Goal: Task Accomplishment & Management: Use online tool/utility

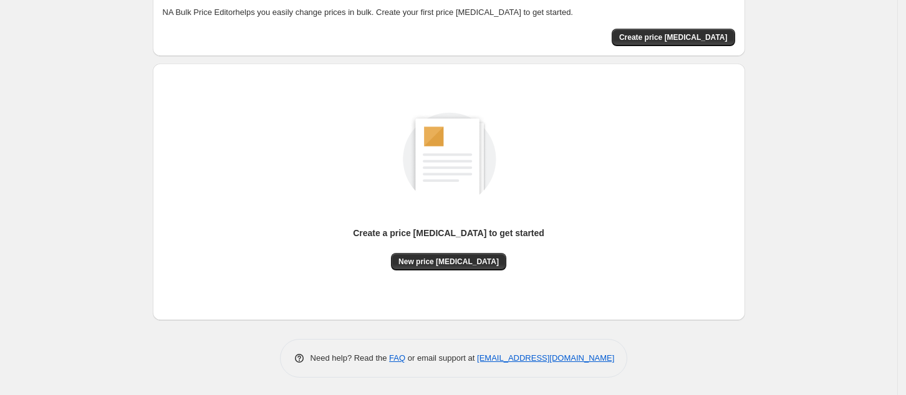
scroll to position [72, 0]
click at [713, 42] on button "Create price [MEDICAL_DATA]" at bounding box center [673, 36] width 123 height 17
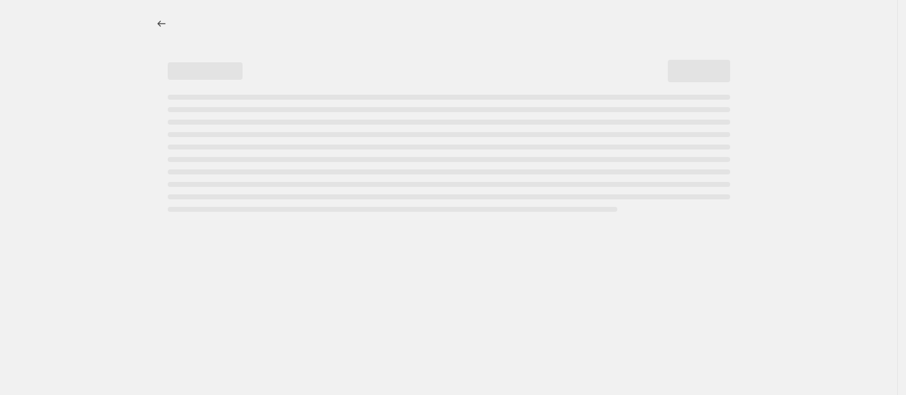
select select "percentage"
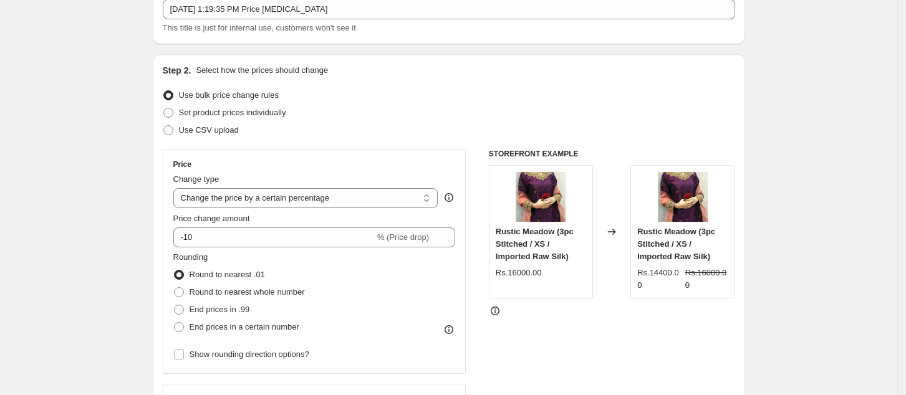
scroll to position [83, 0]
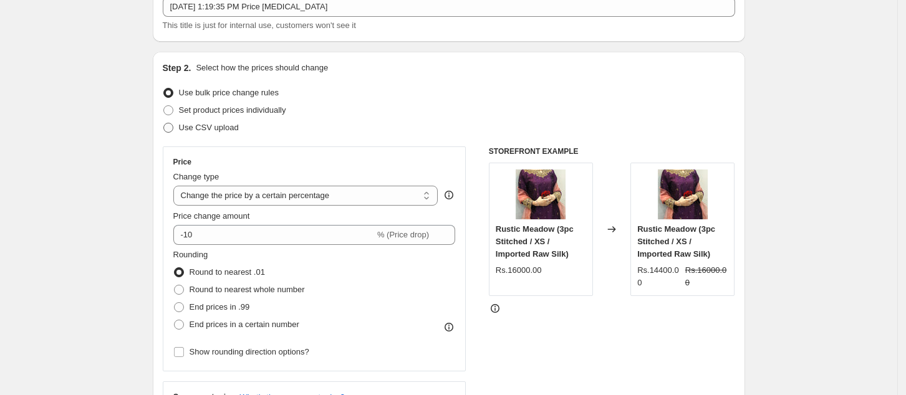
click at [212, 132] on span "Use CSV upload" at bounding box center [209, 127] width 60 height 9
click at [164, 123] on input "Use CSV upload" at bounding box center [163, 123] width 1 height 1
radio input "true"
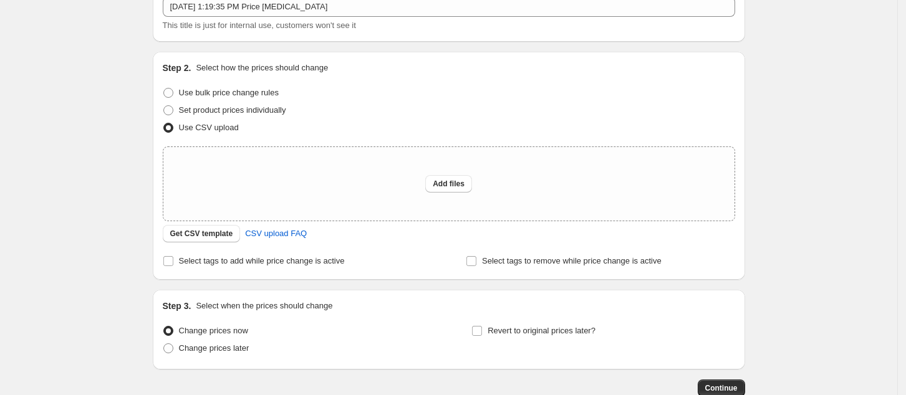
click at [205, 128] on span "Use CSV upload" at bounding box center [209, 127] width 60 height 9
click at [164, 123] on input "Use CSV upload" at bounding box center [163, 123] width 1 height 1
click at [205, 113] on span "Set product prices individually" at bounding box center [232, 109] width 107 height 9
click at [164, 106] on input "Set product prices individually" at bounding box center [163, 105] width 1 height 1
radio input "true"
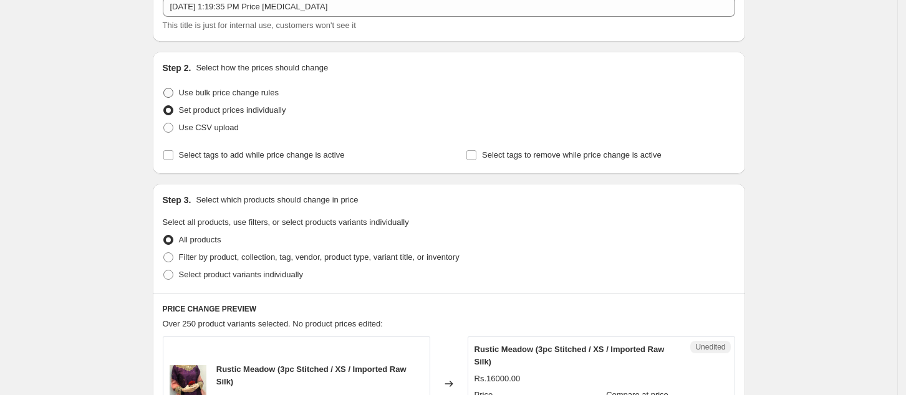
click at [252, 96] on span "Use bulk price change rules" at bounding box center [229, 92] width 100 height 9
click at [164, 89] on input "Use bulk price change rules" at bounding box center [163, 88] width 1 height 1
radio input "true"
select select "percentage"
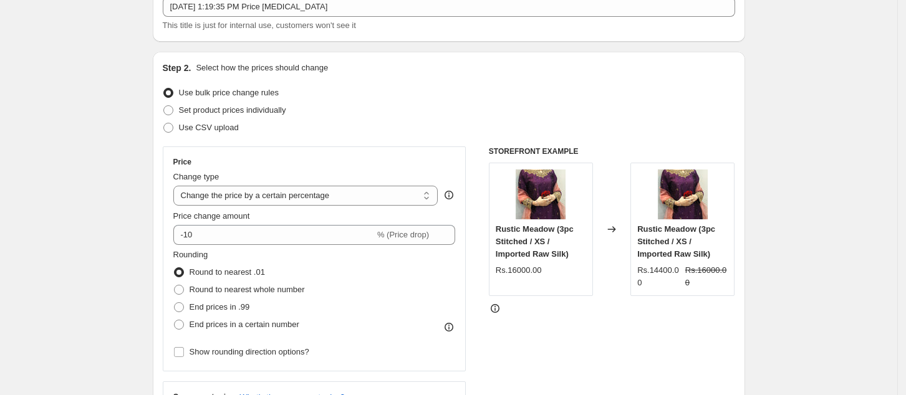
scroll to position [166, 0]
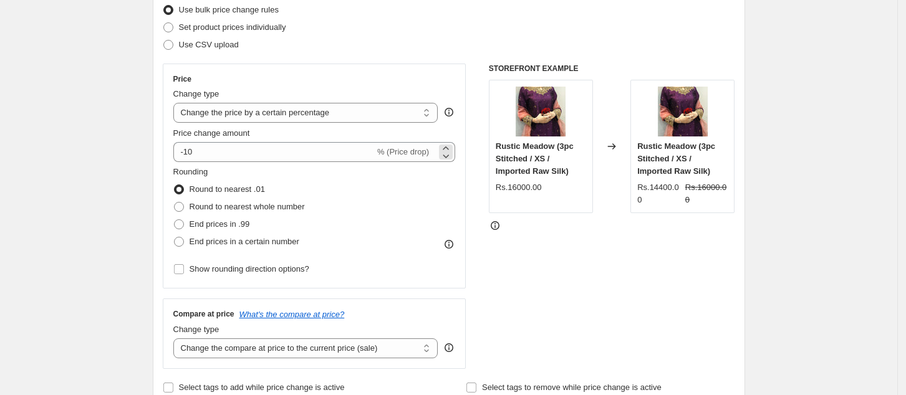
click at [399, 155] on span "% (Price drop)" at bounding box center [403, 151] width 52 height 9
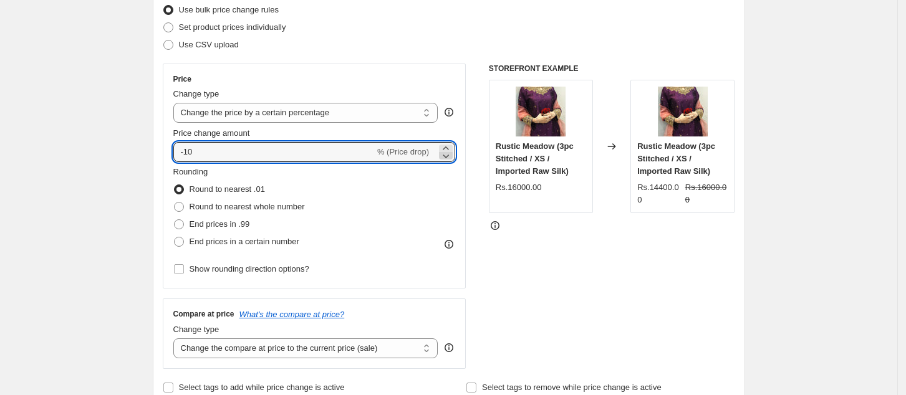
click at [447, 150] on icon at bounding box center [446, 156] width 12 height 12
click at [449, 143] on icon at bounding box center [446, 148] width 12 height 12
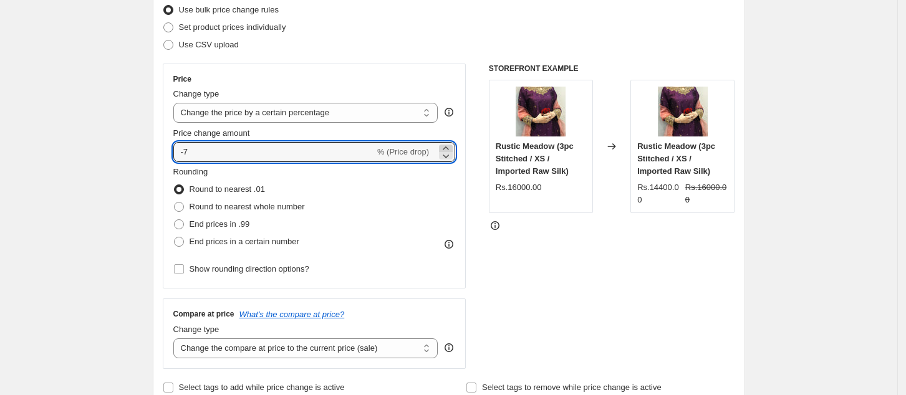
click at [449, 143] on icon at bounding box center [446, 148] width 12 height 12
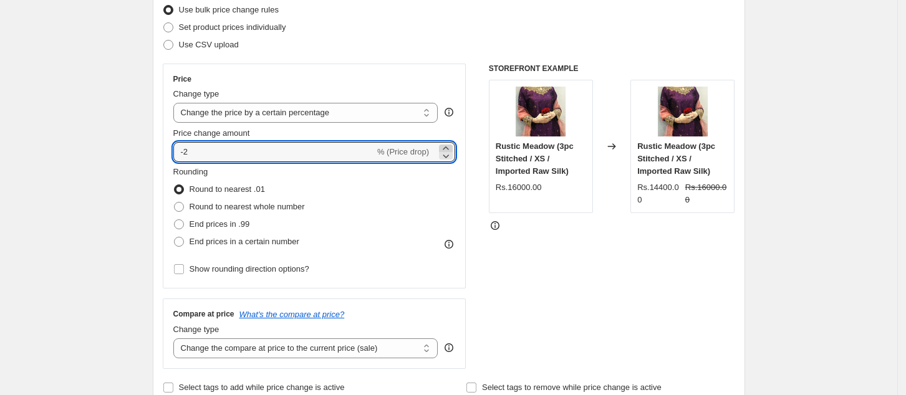
click at [449, 143] on icon at bounding box center [446, 148] width 12 height 12
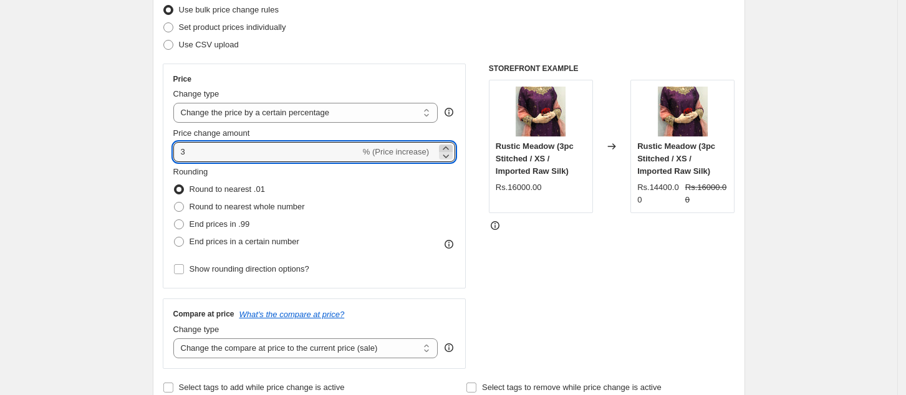
click at [449, 143] on icon at bounding box center [446, 148] width 12 height 12
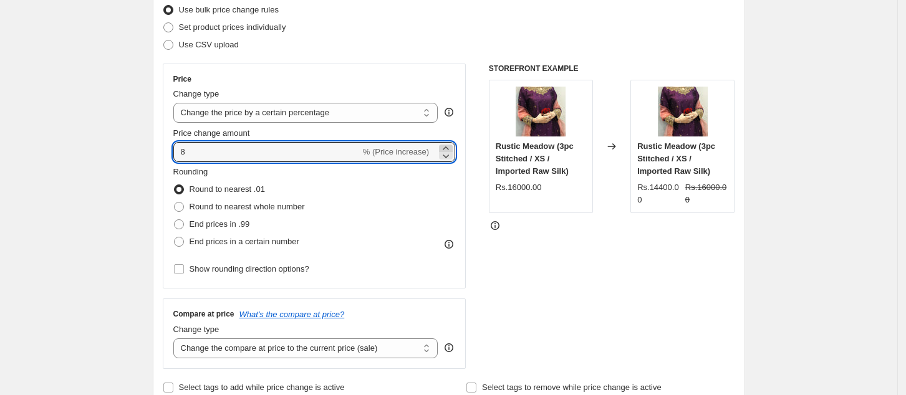
click at [449, 143] on icon at bounding box center [446, 148] width 12 height 12
type input "10"
click at [413, 207] on div "Rounding Round to nearest .01 Round to nearest whole number End prices in .99 E…" at bounding box center [314, 208] width 283 height 85
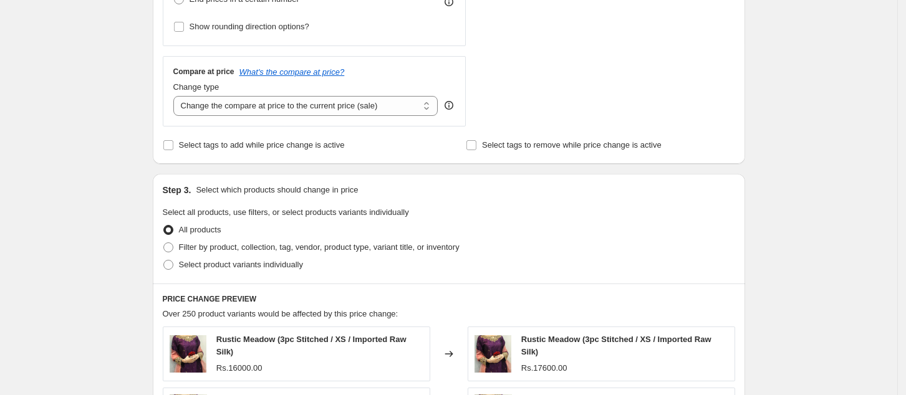
scroll to position [415, 0]
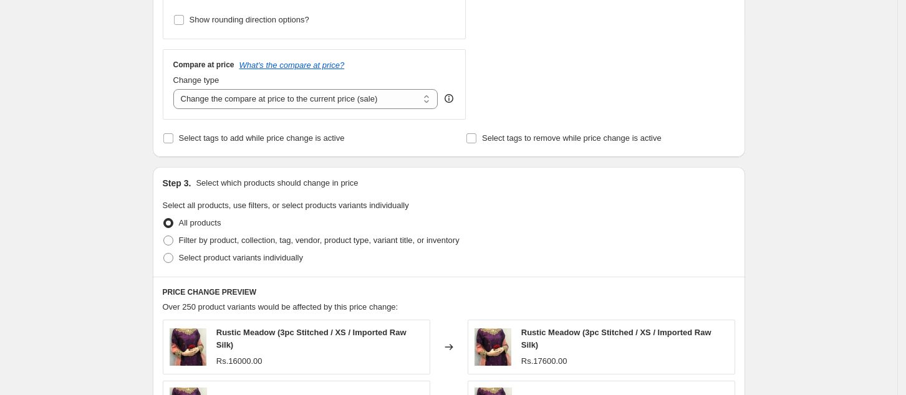
click at [129, 195] on div "Create new price change job. This page is ready Create new price change job Dra…" at bounding box center [448, 212] width 897 height 1255
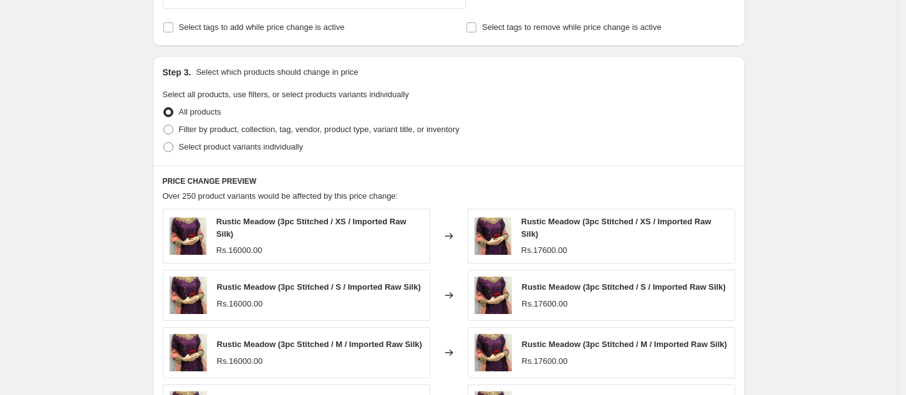
scroll to position [528, 0]
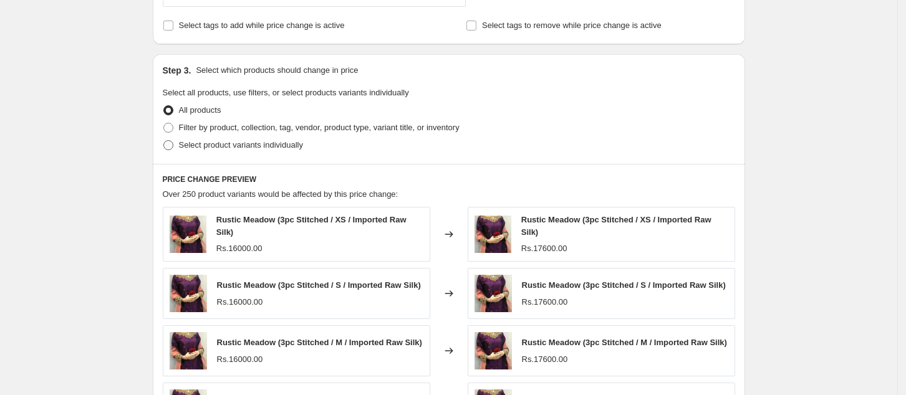
click at [170, 145] on span at bounding box center [168, 145] width 10 height 10
click at [164, 141] on input "Select product variants individually" at bounding box center [163, 140] width 1 height 1
radio input "true"
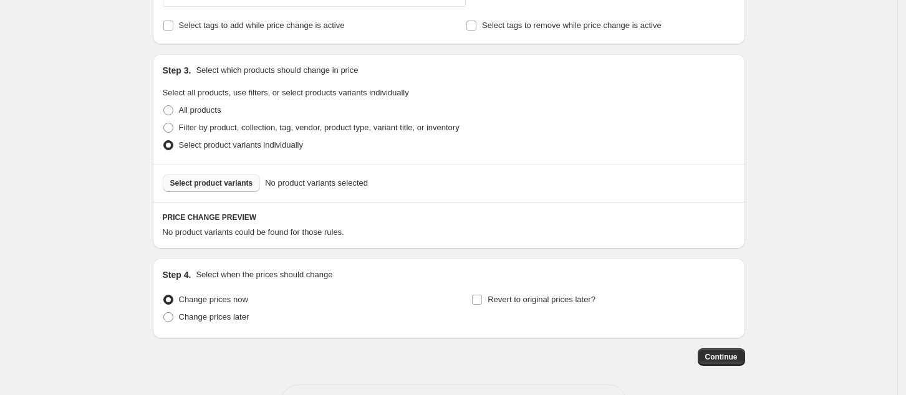
click at [229, 182] on span "Select product variants" at bounding box center [211, 183] width 83 height 10
click at [254, 128] on span "Filter by product, collection, tag, vendor, product type, variant title, or inv…" at bounding box center [319, 127] width 281 height 9
click at [164, 123] on input "Filter by product, collection, tag, vendor, product type, variant title, or inv…" at bounding box center [163, 123] width 1 height 1
radio input "true"
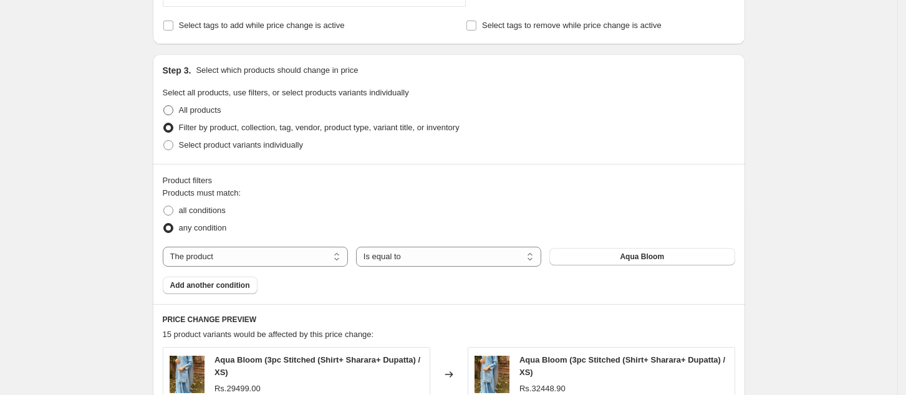
click at [173, 111] on span at bounding box center [168, 110] width 10 height 10
click at [164, 106] on input "All products" at bounding box center [163, 105] width 1 height 1
radio input "true"
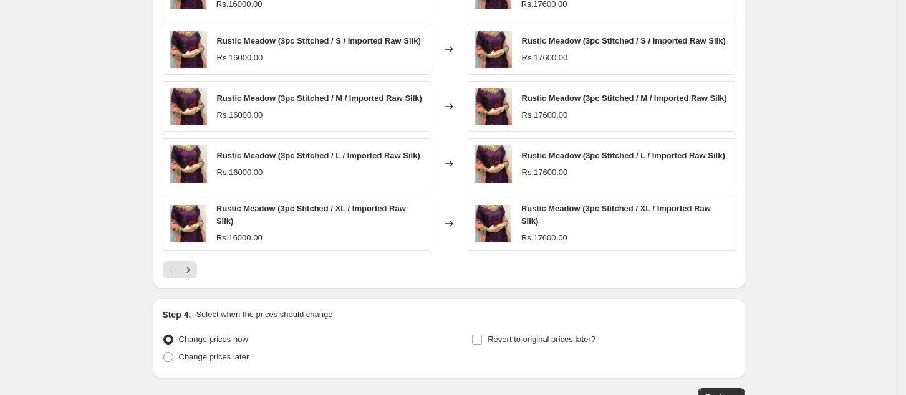
scroll to position [741, 0]
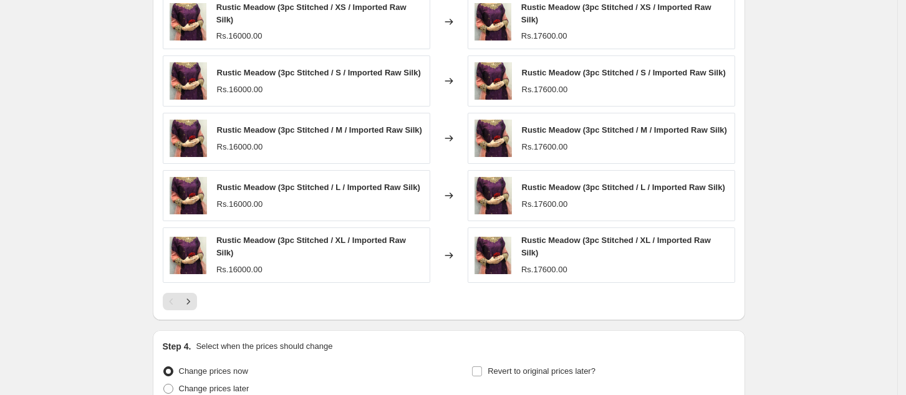
click at [195, 302] on icon "Next" at bounding box center [188, 302] width 12 height 12
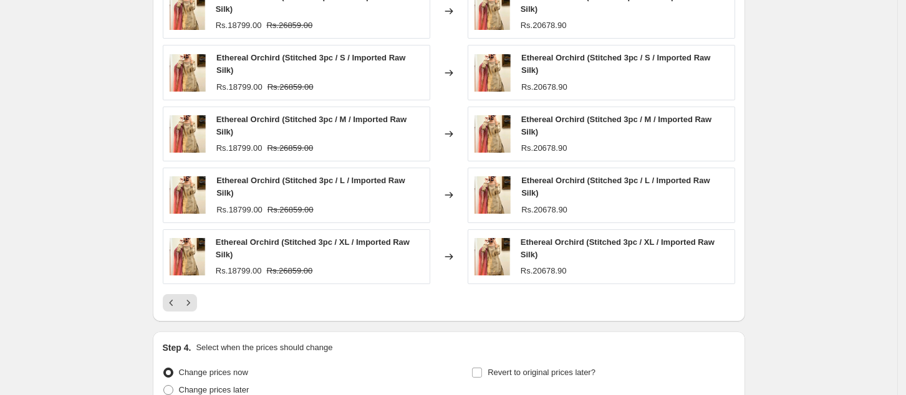
scroll to position [798, 0]
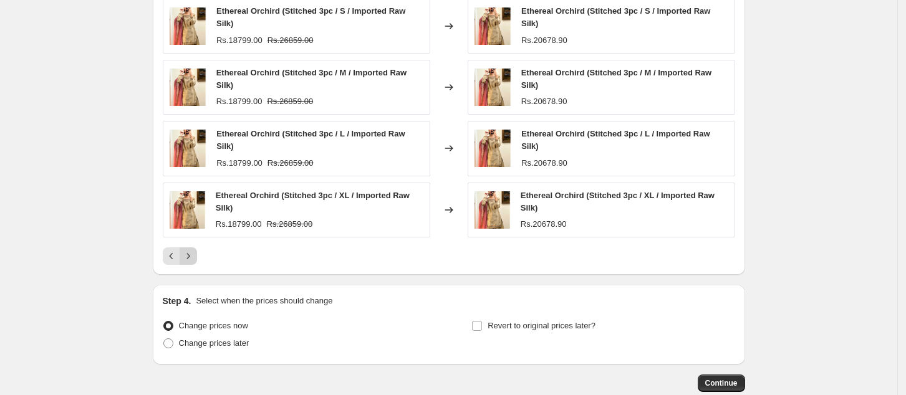
click at [195, 257] on icon "Next" at bounding box center [188, 256] width 12 height 12
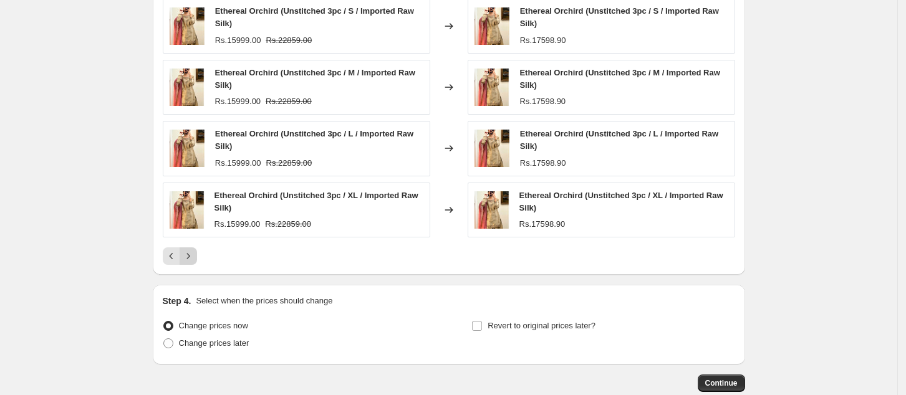
click at [195, 257] on icon "Next" at bounding box center [188, 256] width 12 height 12
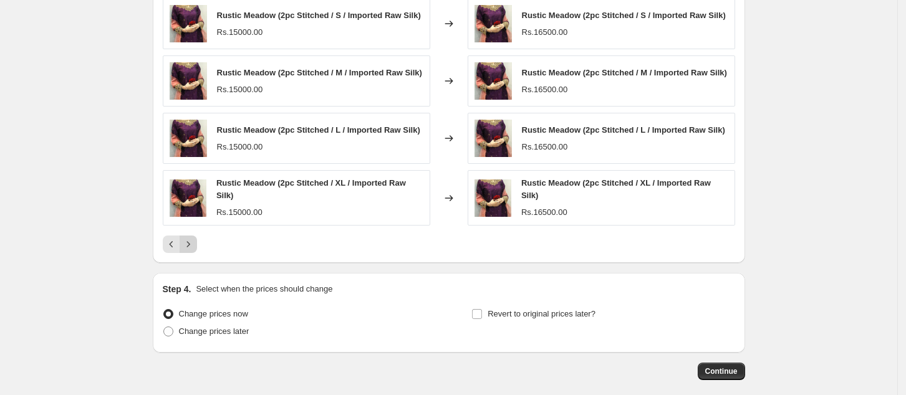
click at [196, 253] on button "Next" at bounding box center [188, 244] width 17 height 17
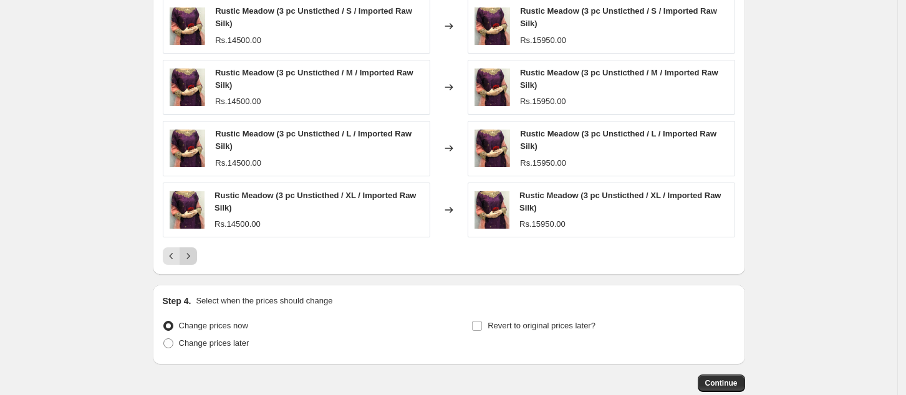
click at [195, 257] on icon "Next" at bounding box center [188, 256] width 12 height 12
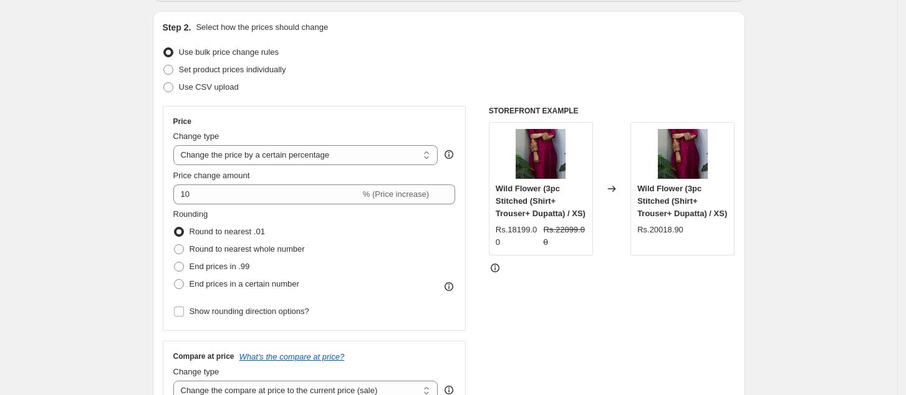
scroll to position [150, 0]
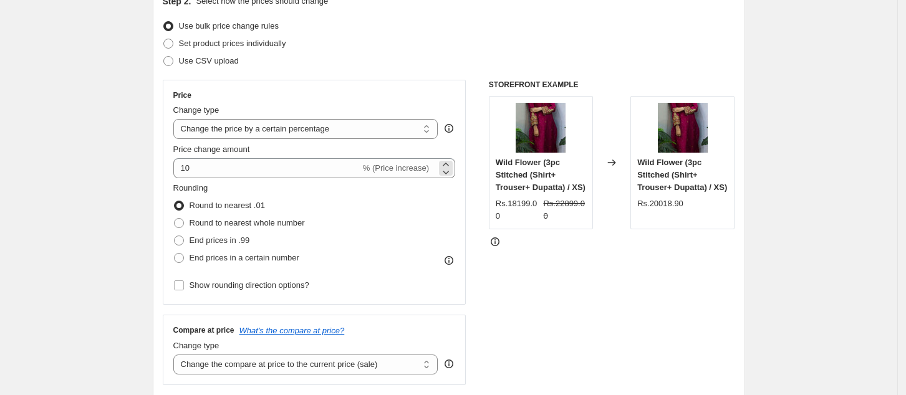
click at [381, 168] on span "% (Price increase)" at bounding box center [396, 167] width 66 height 9
click at [194, 256] on span "End prices in a certain number" at bounding box center [245, 257] width 110 height 9
click at [175, 254] on input "End prices in a certain number" at bounding box center [174, 253] width 1 height 1
radio input "true"
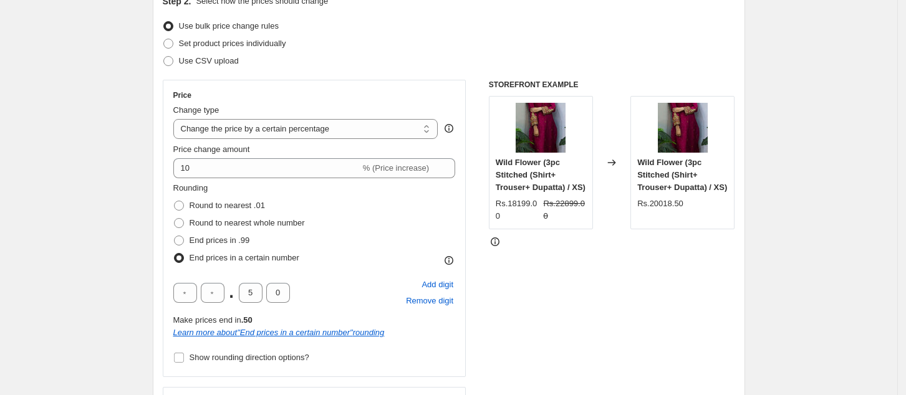
click at [194, 256] on span "End prices in a certain number" at bounding box center [245, 257] width 110 height 9
click at [175, 254] on input "End prices in a certain number" at bounding box center [174, 253] width 1 height 1
click at [253, 292] on input "5" at bounding box center [251, 293] width 24 height 20
click at [254, 297] on input "5" at bounding box center [251, 293] width 24 height 20
drag, startPoint x: 576, startPoint y: 302, endPoint x: 566, endPoint y: 297, distance: 10.9
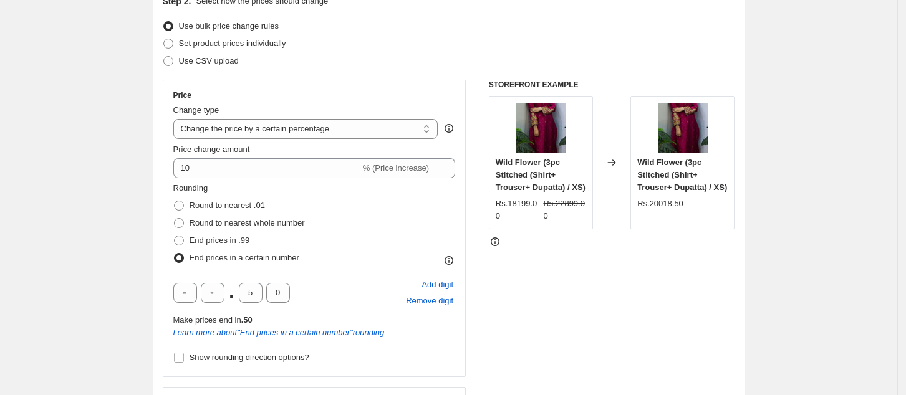
click at [577, 302] on div "STOREFRONT EXAMPLE Wild Flower (3pc Stitched (Shirt+ Trouser+ Dupatta) / XS) Rs…" at bounding box center [612, 269] width 246 height 378
click at [254, 293] on input "5" at bounding box center [251, 293] width 24 height 20
type input "0"
click at [599, 324] on div "STOREFRONT EXAMPLE Wild Flower (3pc Stitched (Shirt+ Trouser+ Dupatta) / XS) Rs…" at bounding box center [612, 269] width 246 height 378
click at [209, 34] on label "Use bulk price change rules" at bounding box center [221, 25] width 116 height 17
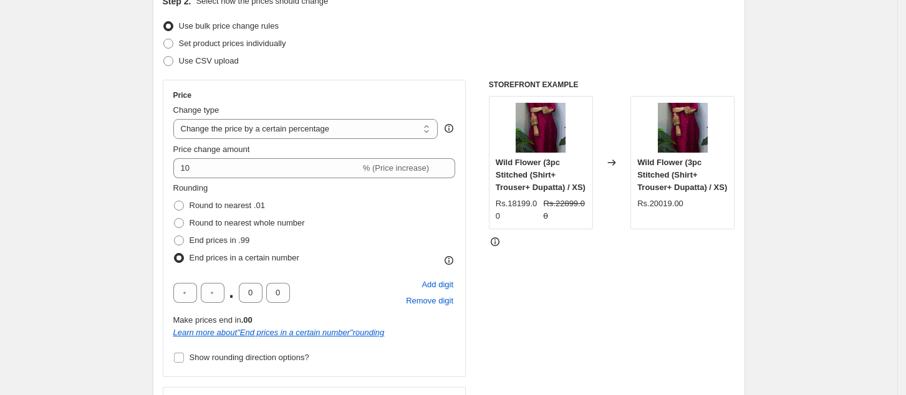
click at [164, 22] on input "Use bulk price change rules" at bounding box center [163, 21] width 1 height 1
click at [202, 46] on span "Set product prices individually" at bounding box center [232, 43] width 107 height 9
click at [164, 39] on input "Set product prices individually" at bounding box center [163, 39] width 1 height 1
radio input "true"
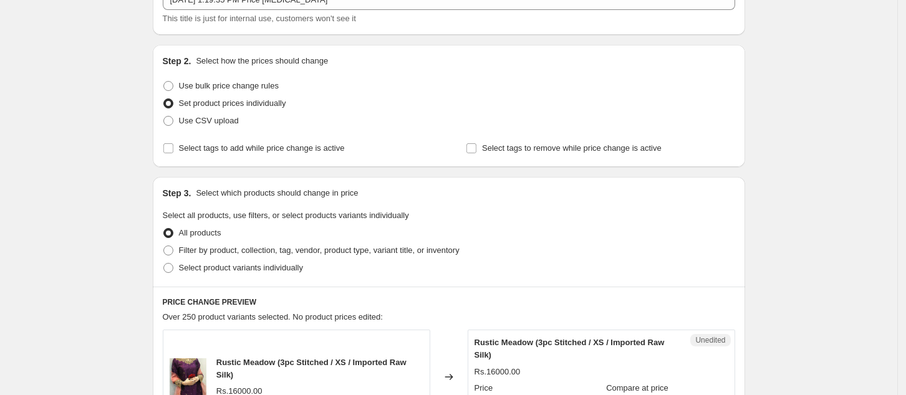
scroll to position [98, 0]
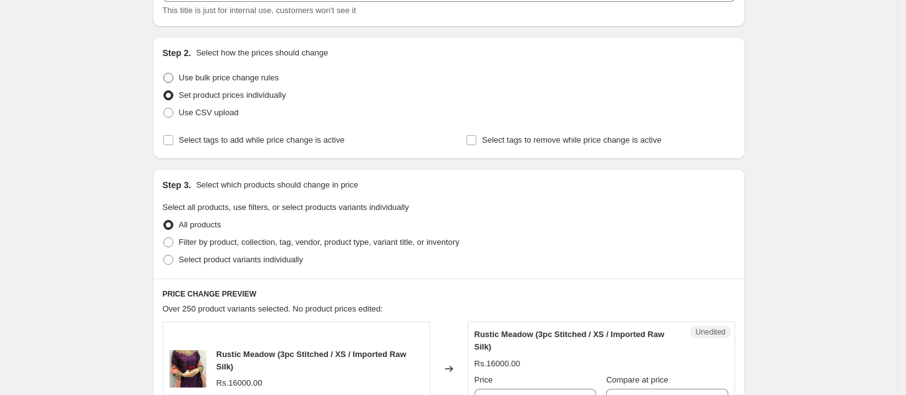
click at [181, 80] on label "Use bulk price change rules" at bounding box center [221, 77] width 116 height 17
click at [164, 74] on input "Use bulk price change rules" at bounding box center [163, 73] width 1 height 1
radio input "true"
select select "percentage"
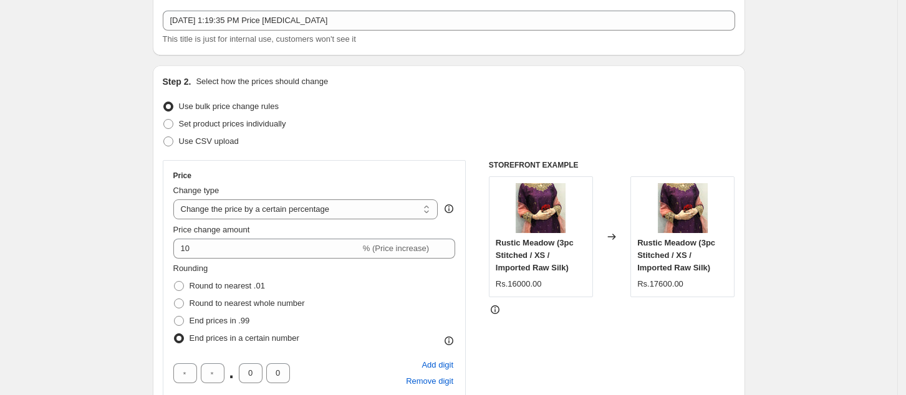
scroll to position [61, 0]
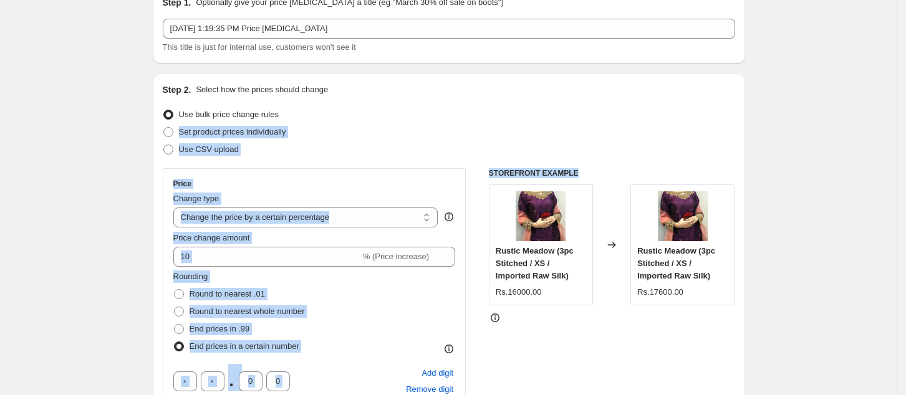
drag, startPoint x: 905, startPoint y: 120, endPoint x: 891, endPoint y: 163, distance: 45.2
click at [906, 177] on html "Home Settings Plans Skip to content Create new price change job. This page is r…" at bounding box center [453, 136] width 906 height 395
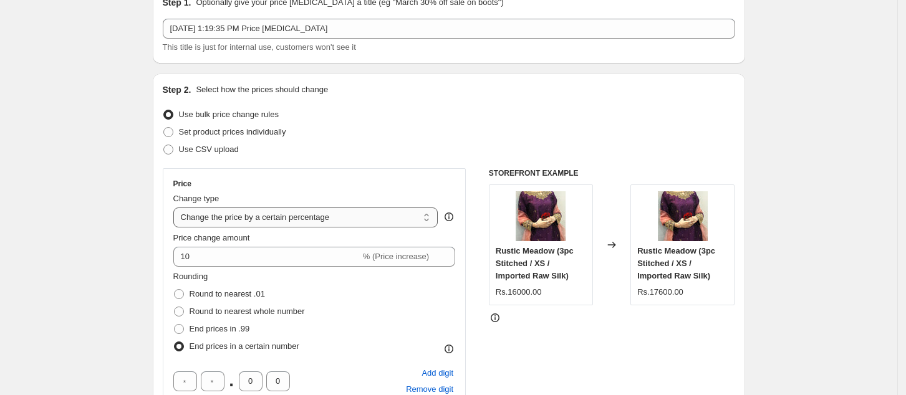
click at [380, 221] on select "Change the price to a certain amount Change the price by a certain amount Chang…" at bounding box center [305, 218] width 265 height 20
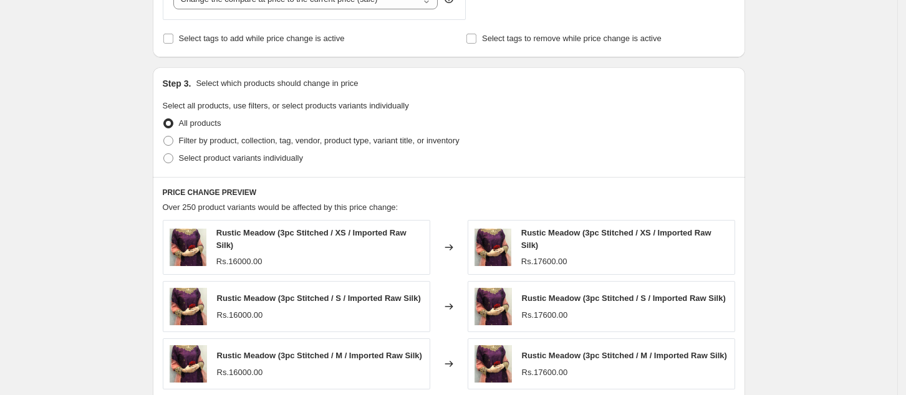
scroll to position [670, 0]
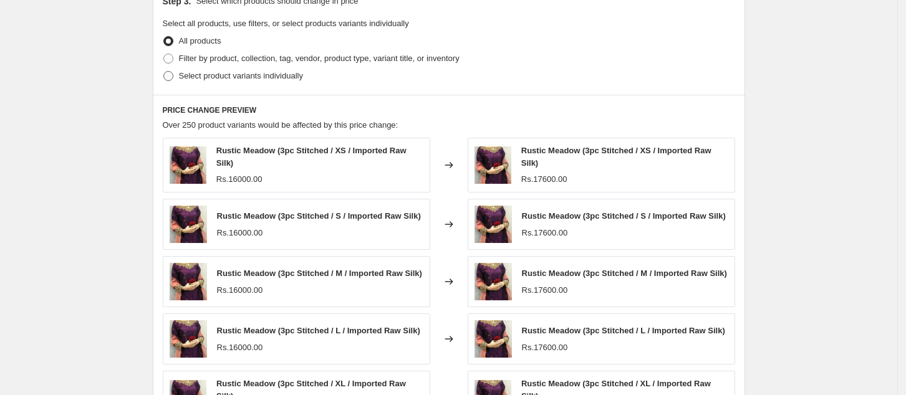
click at [174, 70] on span at bounding box center [168, 75] width 11 height 11
click at [164, 71] on input "Select product variants individually" at bounding box center [163, 71] width 1 height 1
radio input "true"
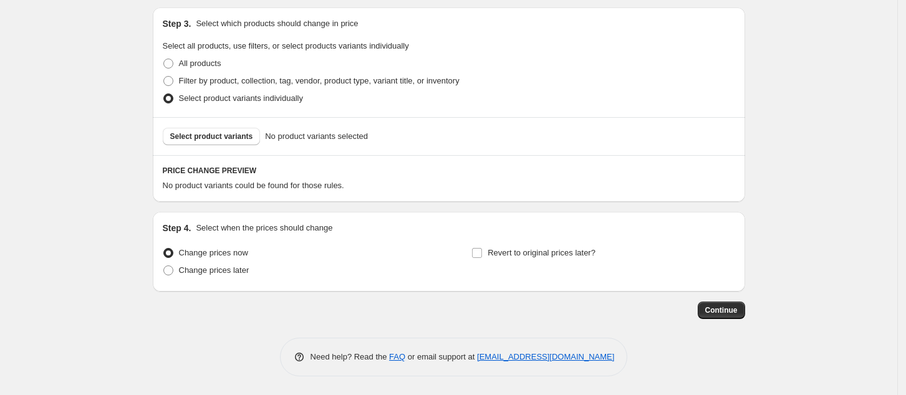
scroll to position [648, 0]
click at [229, 141] on span "Select product variants" at bounding box center [211, 137] width 83 height 10
